Goal: Task Accomplishment & Management: Manage account settings

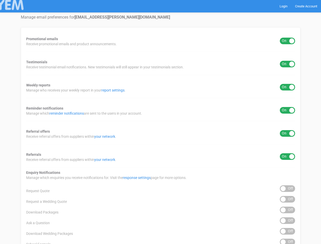
click at [160, 122] on div "Promotional emails ON OFF Receive promotional emails and product announcements.…" at bounding box center [160, 204] width 279 height 355
click at [287, 41] on div "ON OFF" at bounding box center [286, 41] width 15 height 7
click at [287, 64] on div "ON OFF" at bounding box center [286, 64] width 15 height 7
click at [287, 87] on div "ON OFF" at bounding box center [286, 87] width 15 height 7
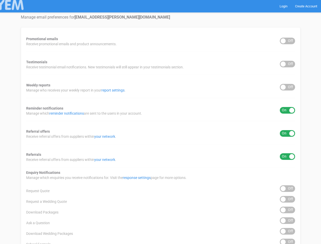
click at [287, 110] on div "ON OFF" at bounding box center [286, 110] width 15 height 7
click at [287, 133] on div "ON OFF" at bounding box center [286, 133] width 15 height 7
click at [287, 156] on div "ON OFF" at bounding box center [286, 156] width 15 height 7
click at [287, 188] on div "ON OFF" at bounding box center [286, 188] width 15 height 7
click at [287, 199] on div "ON OFF" at bounding box center [286, 199] width 15 height 7
